Goal: Contribute content: Add original content to the website for others to see

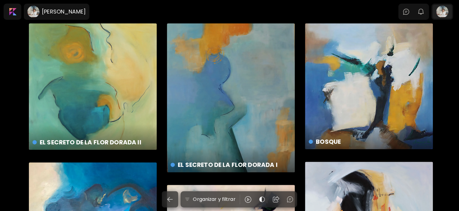
click at [444, 13] on div at bounding box center [441, 12] width 19 height 14
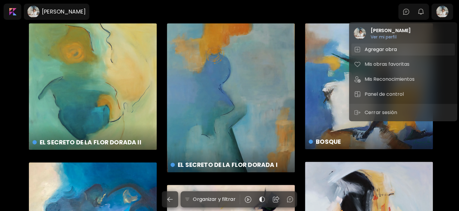
click at [387, 49] on h5 "Agregar obra" at bounding box center [381, 49] width 34 height 7
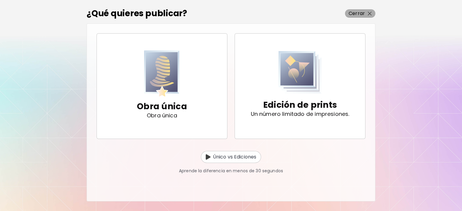
click at [369, 13] on img "button" at bounding box center [370, 14] width 4 height 4
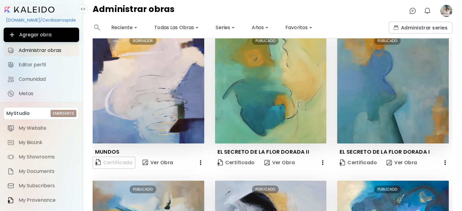
scroll to position [60, 0]
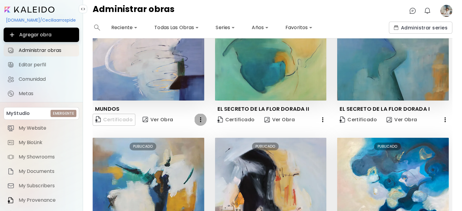
click at [200, 119] on icon "button" at bounding box center [200, 120] width 1 height 5
click at [197, 89] on div at bounding box center [231, 105] width 462 height 211
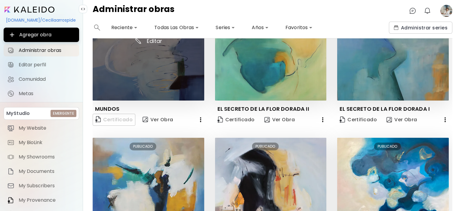
scroll to position [0, 0]
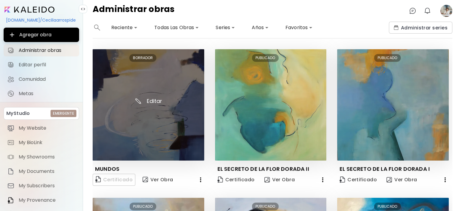
click at [151, 102] on img at bounding box center [149, 105] width 112 height 112
